Goal: Use online tool/utility: Utilize a website feature to perform a specific function

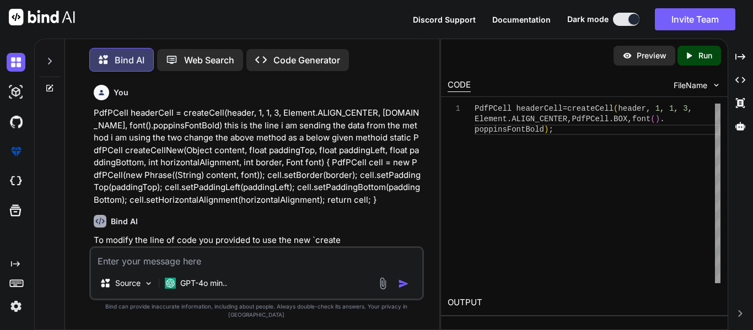
scroll to position [629, 0]
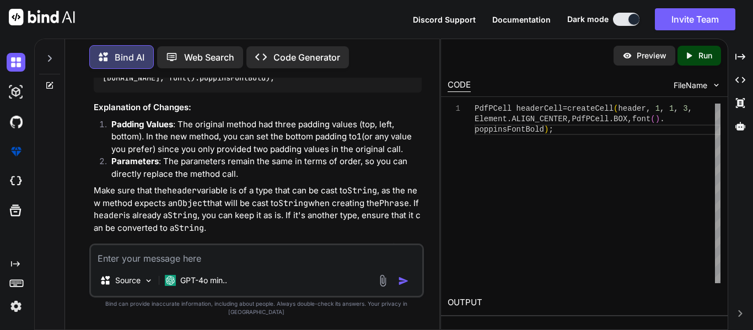
click at [105, 265] on textarea at bounding box center [256, 255] width 331 height 20
paste textarea "if(authroizedSignatureId == null || cafId == null) return "Id Not Found"; def q…"
type textarea "if(authroizedSignatureId == null || cafId == null) return "Id Not Found"; def q…"
type textarea "x"
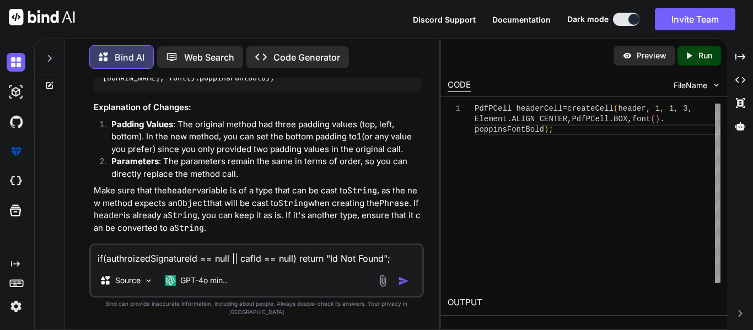
scroll to position [186, 0]
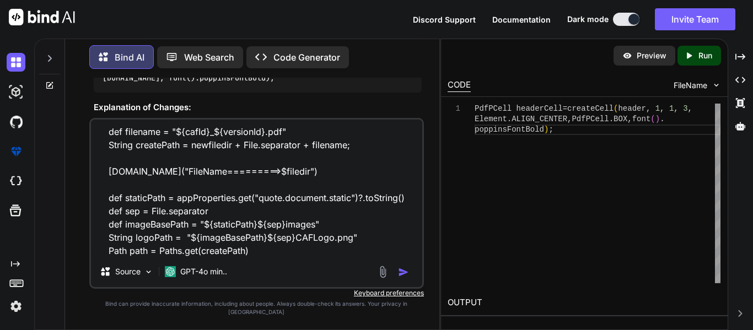
type textarea "if(authroizedSignatureId == null || cafId == null) return "Id Not Found"; def q…"
type textarea "x"
type textarea "if(authroizedSignatureId == null || cafId == null) return "Id Not Found"; def q…"
type textarea "x"
type textarea "if(authroizedSignatureId == null || cafId == null) return "Id Not Found"; def q…"
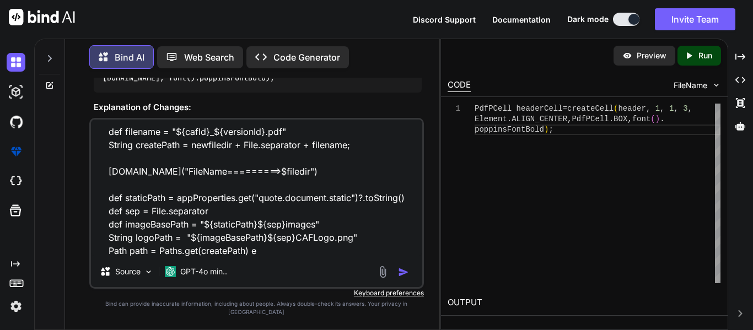
type textarea "x"
type textarea "if(authroizedSignatureId == null || cafId == null) return "Id Not Found"; def q…"
type textarea "x"
type textarea "if(authroizedSignatureId == null || cafId == null) return "Id Not Found"; def q…"
type textarea "x"
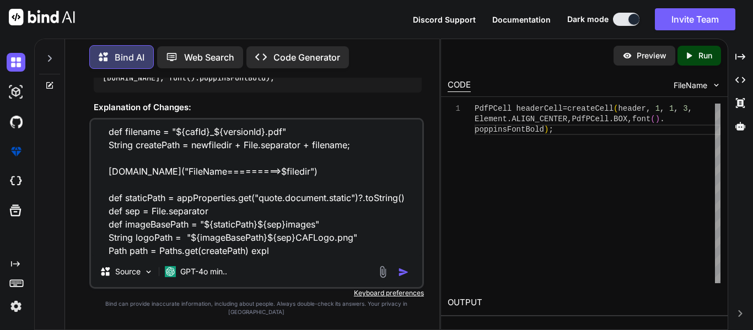
type textarea "if(authroizedSignatureId == null || cafId == null) return "Id Not Found"; def q…"
type textarea "x"
type textarea "if(authroizedSignatureId == null || cafId == null) return "Id Not Found"; def q…"
type textarea "x"
type textarea "if(authroizedSignatureId == null || cafId == null) return "Id Not Found"; def q…"
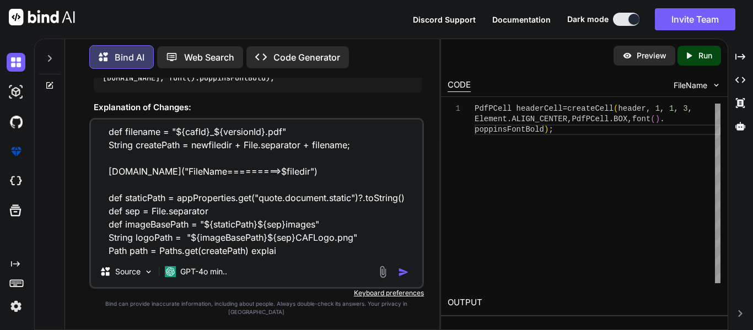
type textarea "x"
type textarea "if(authroizedSignatureId == null || cafId == null) return "Id Not Found"; def q…"
type textarea "x"
type textarea "if(authroizedSignatureId == null || cafId == null) return "Id Not Found"; def q…"
type textarea "x"
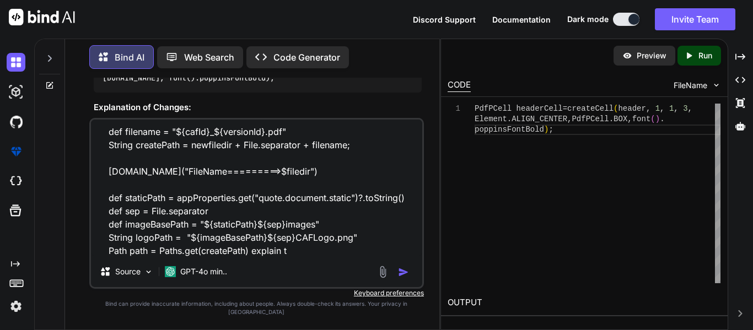
type textarea "if(authroizedSignatureId == null || cafId == null) return "Id Not Found"; def q…"
type textarea "x"
type textarea "if(authroizedSignatureId == null || cafId == null) return "Id Not Found"; def q…"
type textarea "x"
type textarea "if(authroizedSignatureId == null || cafId == null) return "Id Not Found"; def q…"
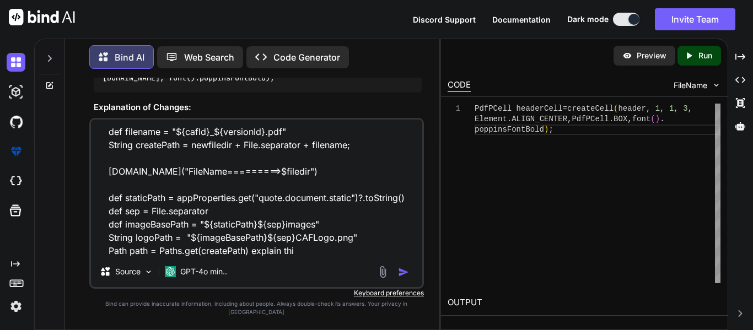
type textarea "x"
type textarea "if(authroizedSignatureId == null || cafId == null) return "Id Not Found"; def q…"
type textarea "x"
type textarea "if(authroizedSignatureId == null || cafId == null) return "Id Not Found"; def q…"
type textarea "x"
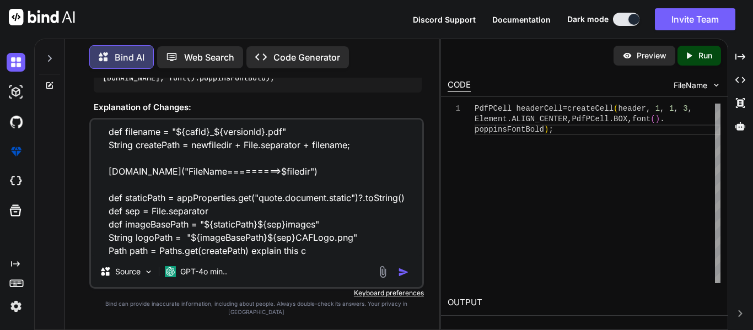
type textarea "if(authroizedSignatureId == null || cafId == null) return "Id Not Found"; def q…"
type textarea "x"
type textarea "if(authroizedSignatureId == null || cafId == null) return "Id Not Found"; def q…"
type textarea "x"
type textarea "if(authroizedSignatureId == null || cafId == null) return "Id Not Found"; def q…"
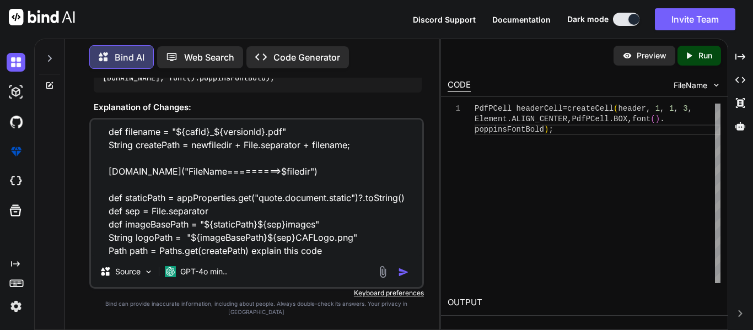
type textarea "x"
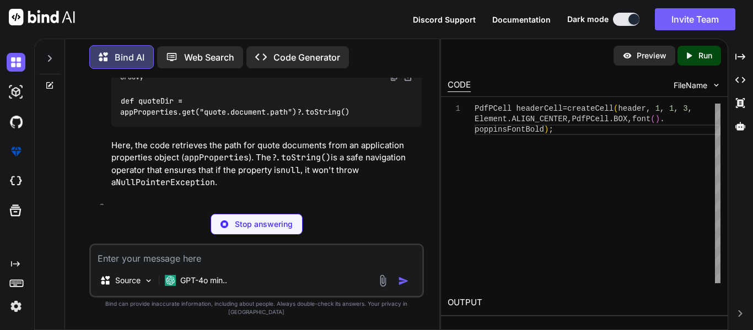
scroll to position [1239, 0]
type textarea "x"
type textarea "if(authroizedSignatureId == null || cafId == null) return "Id Not Found";"
type textarea "x"
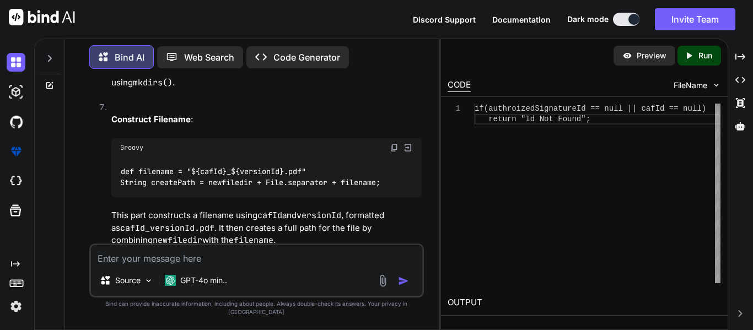
scroll to position [0, 0]
click at [543, 131] on div "if(authroizedSignatureId == null || cafId == nu ll) return "Id Not Found";" at bounding box center [597, 194] width 246 height 180
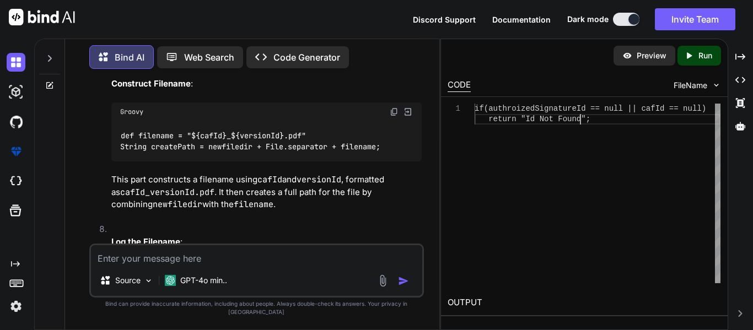
scroll to position [11, 0]
type textarea "if(authroizedSignatureId == null || cafId == null) return "Id Not Found"
click at [705, 51] on p "Run" at bounding box center [705, 55] width 14 height 11
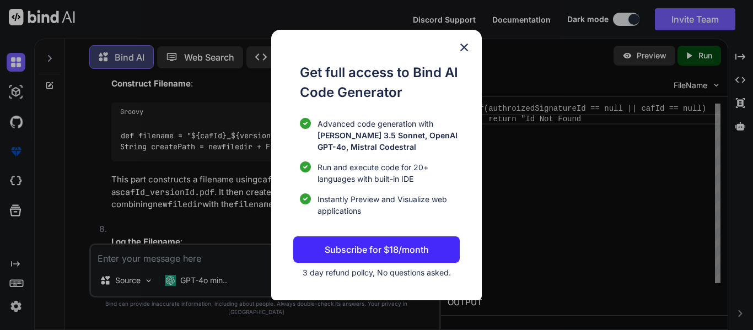
click at [462, 50] on img at bounding box center [463, 47] width 13 height 13
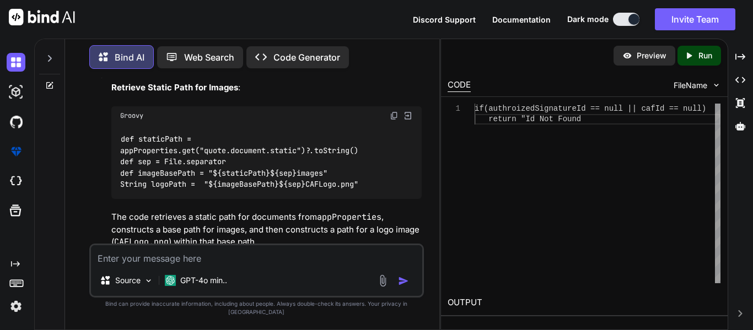
scroll to position [2353, 0]
